Goal: Information Seeking & Learning: Learn about a topic

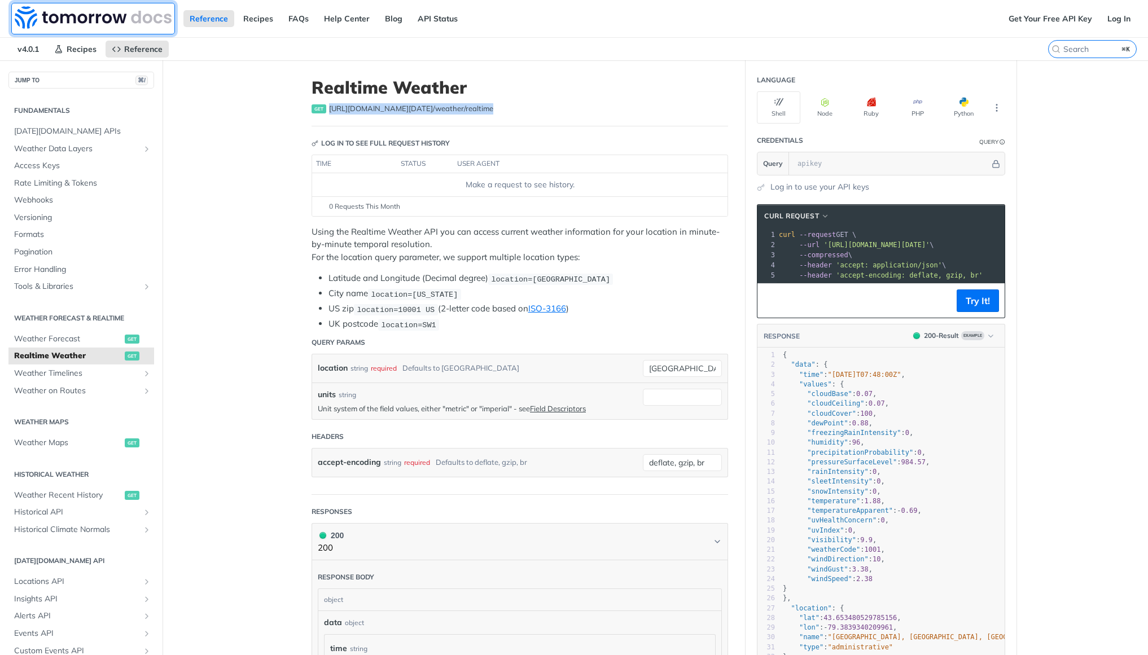
click at [69, 14] on img at bounding box center [93, 17] width 157 height 23
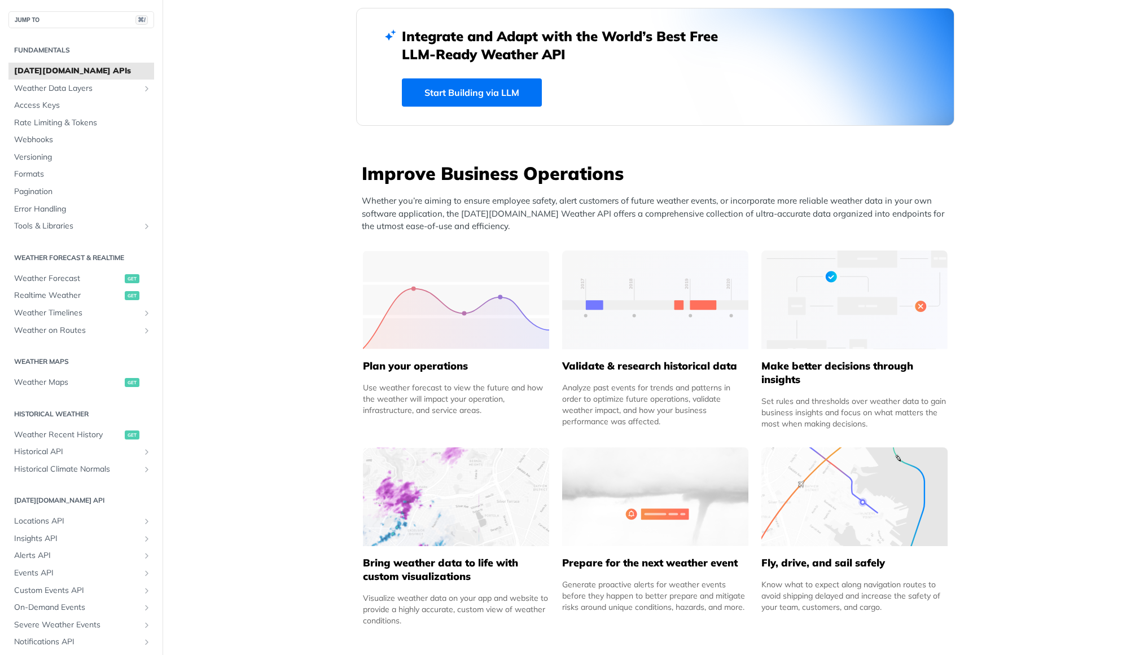
scroll to position [308, 0]
click at [67, 383] on span "Weather Maps" at bounding box center [68, 382] width 108 height 11
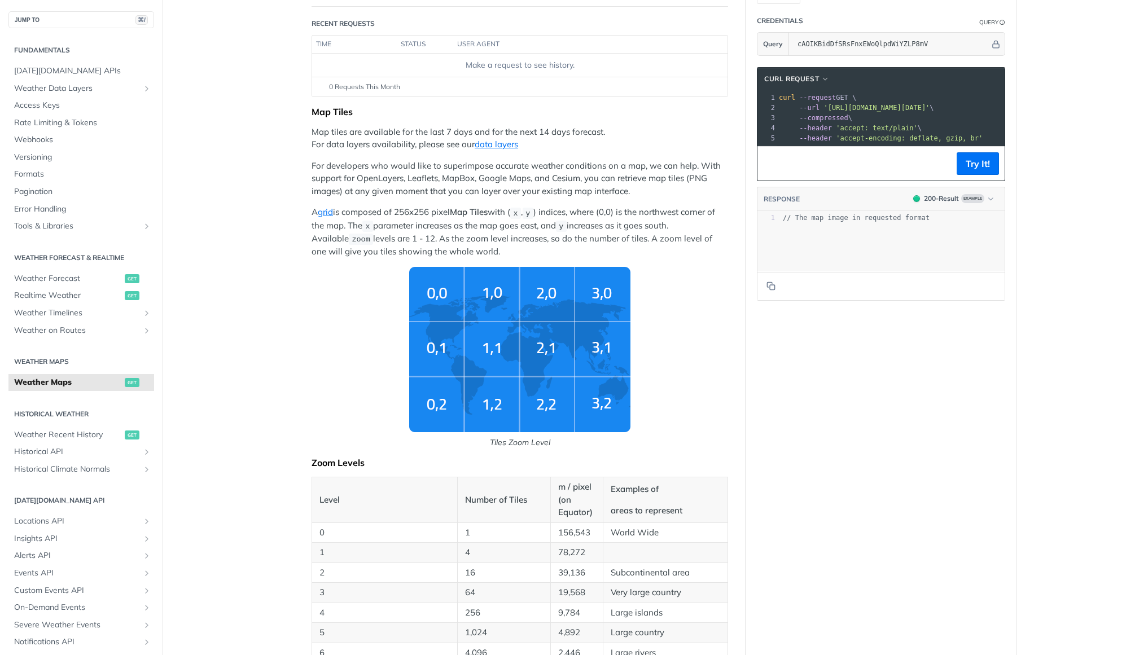
scroll to position [158, 0]
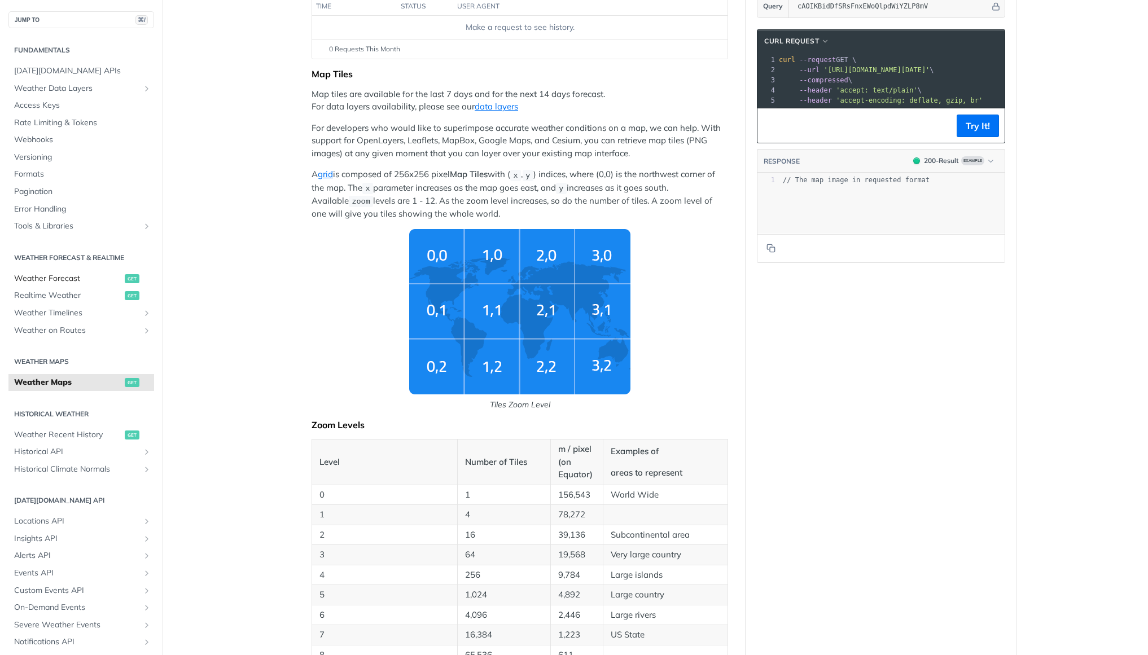
click at [72, 285] on link "Weather Forecast get" at bounding box center [81, 278] width 146 height 17
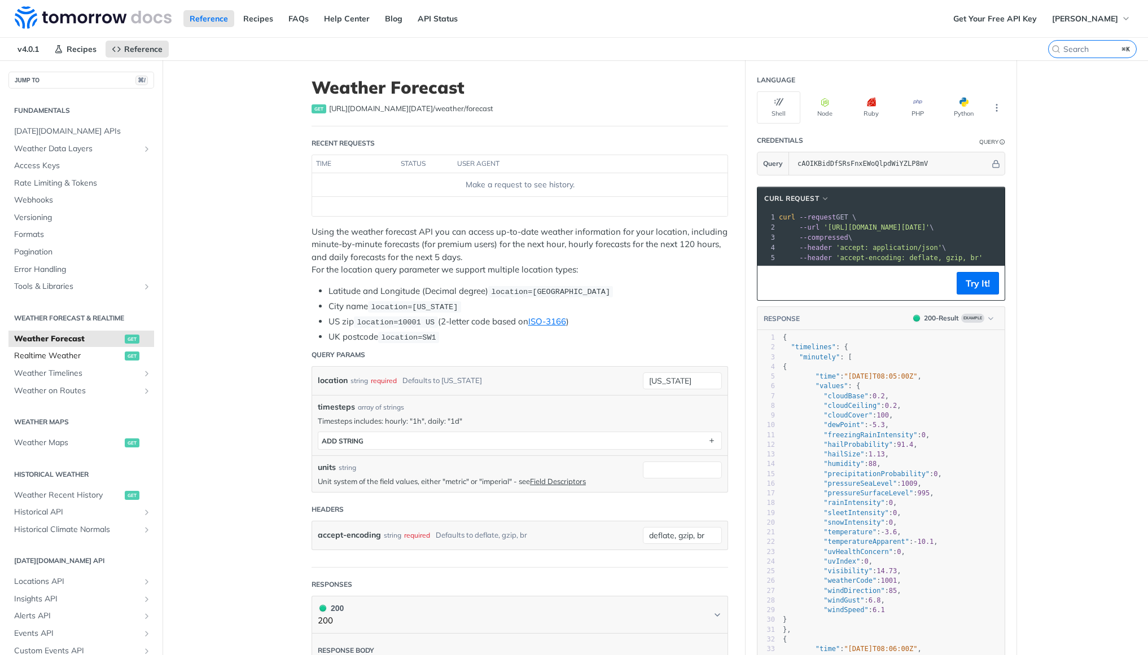
click at [76, 357] on span "Realtime Weather" at bounding box center [68, 356] width 108 height 11
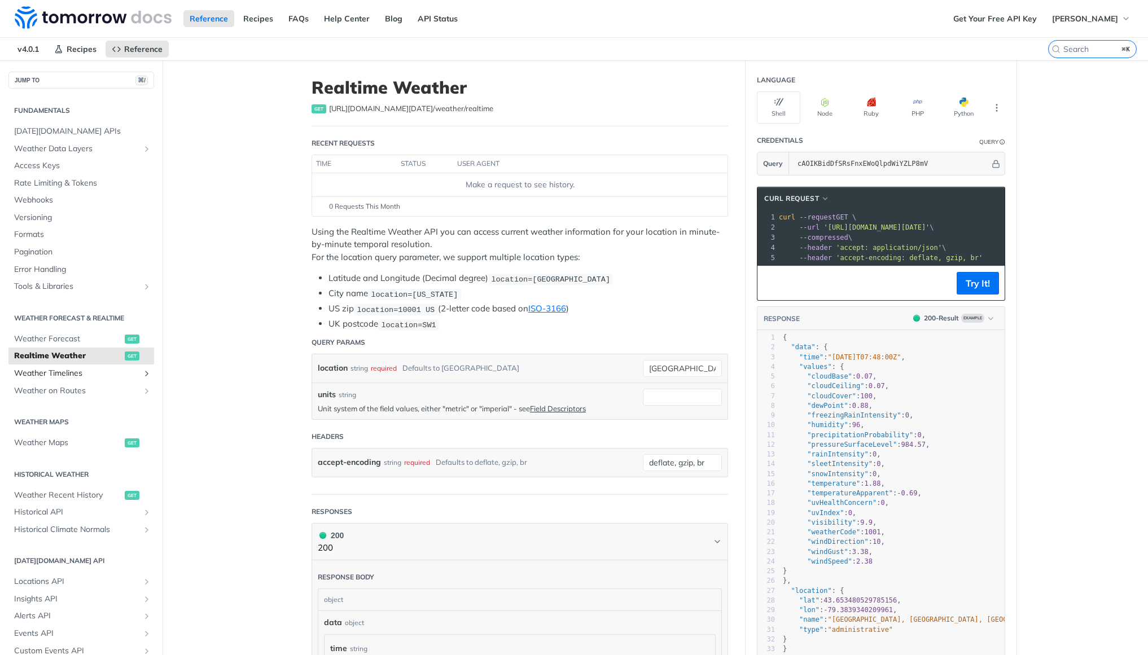
click at [61, 374] on span "Weather Timelines" at bounding box center [76, 373] width 125 height 11
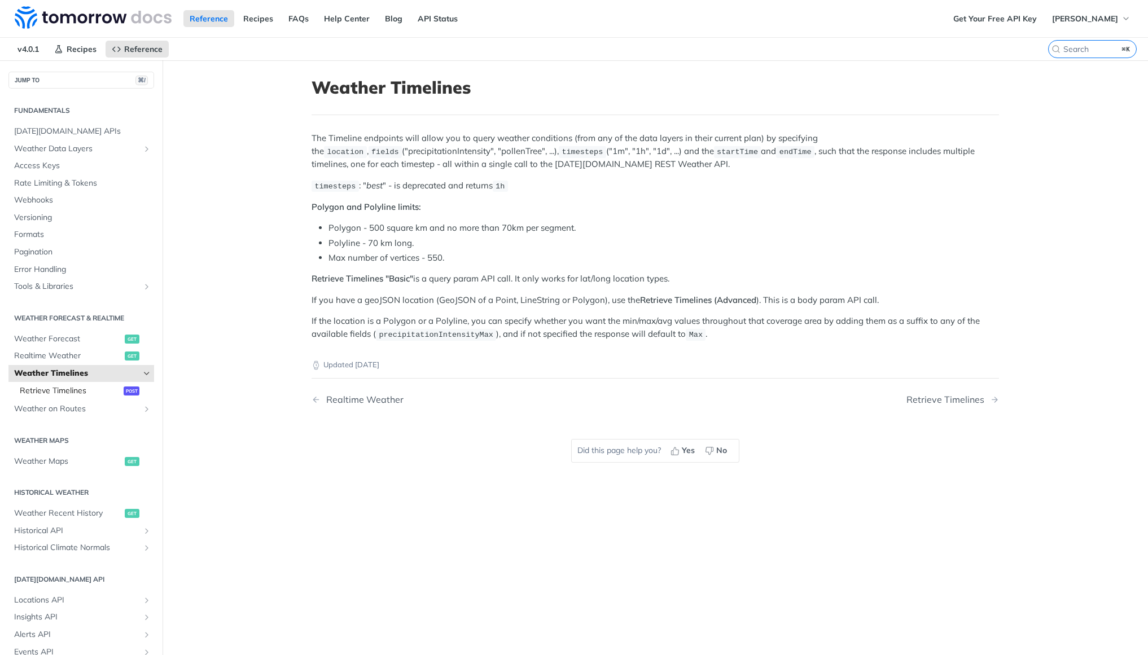
click at [68, 389] on span "Retrieve Timelines" at bounding box center [70, 391] width 101 height 11
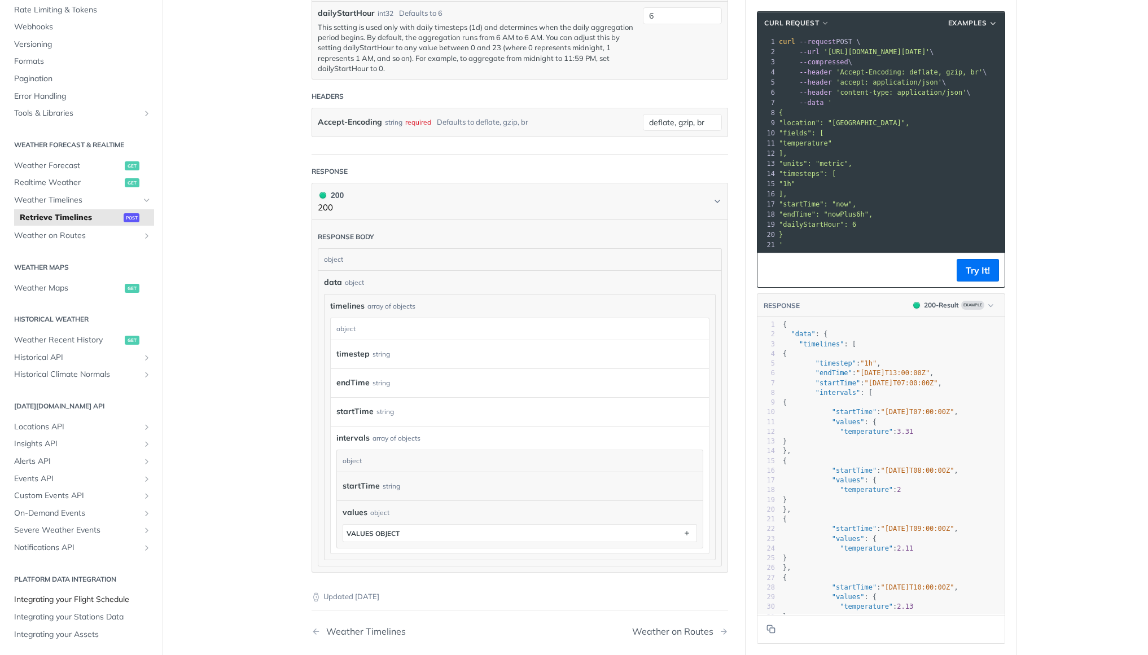
scroll to position [748, 0]
